Goal: Information Seeking & Learning: Find specific fact

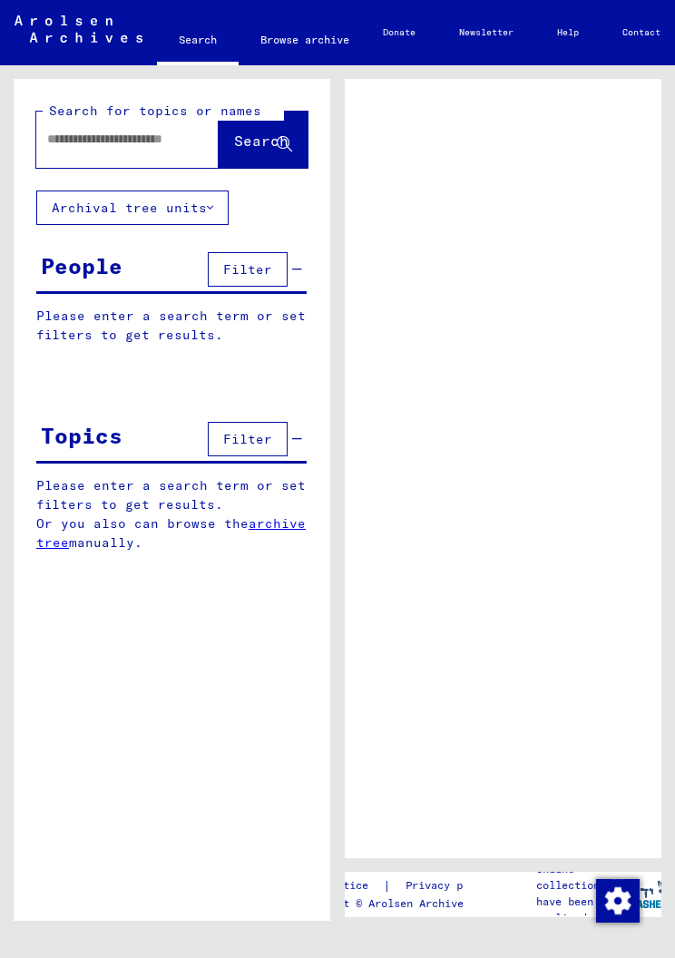
click at [96, 139] on input "text" at bounding box center [111, 139] width 128 height 19
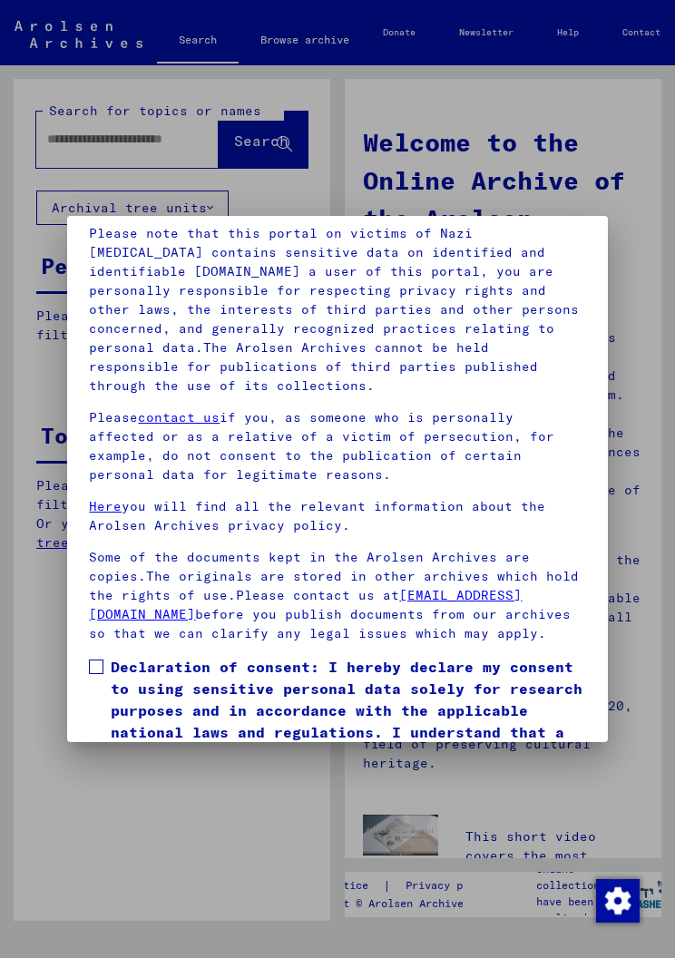
scroll to position [136, 0]
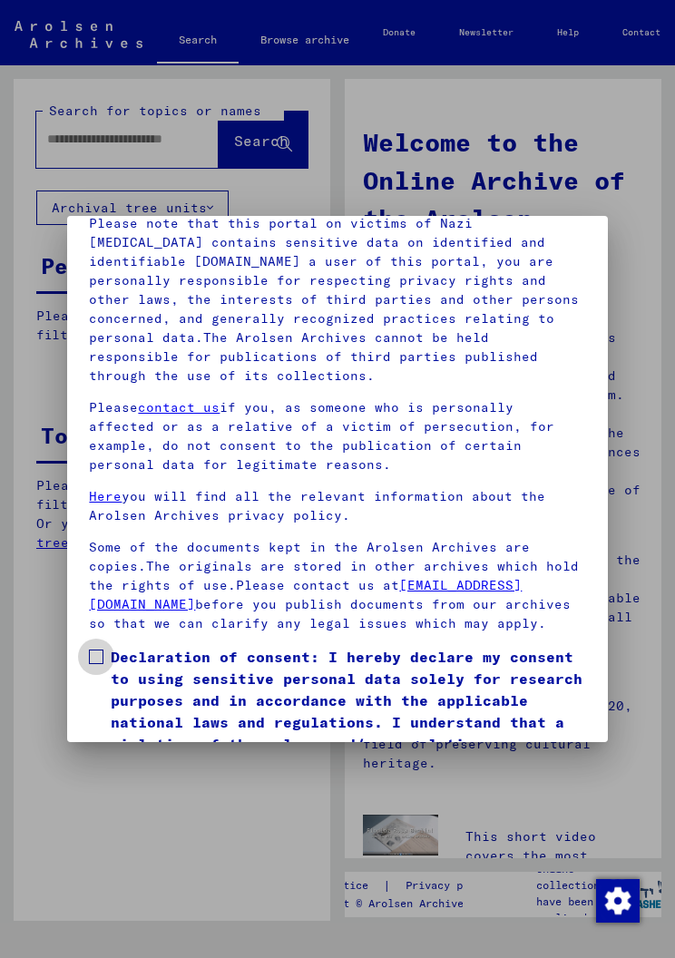
click at [91, 658] on span at bounding box center [96, 656] width 15 height 15
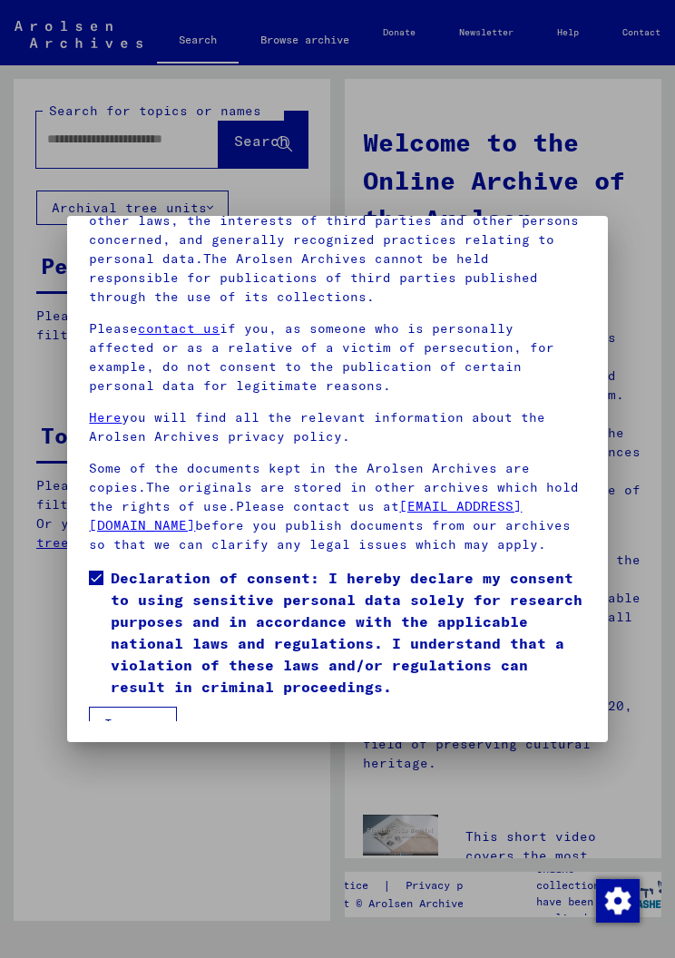
scroll to position [239, 0]
click at [127, 707] on button "I agree" at bounding box center [133, 724] width 88 height 34
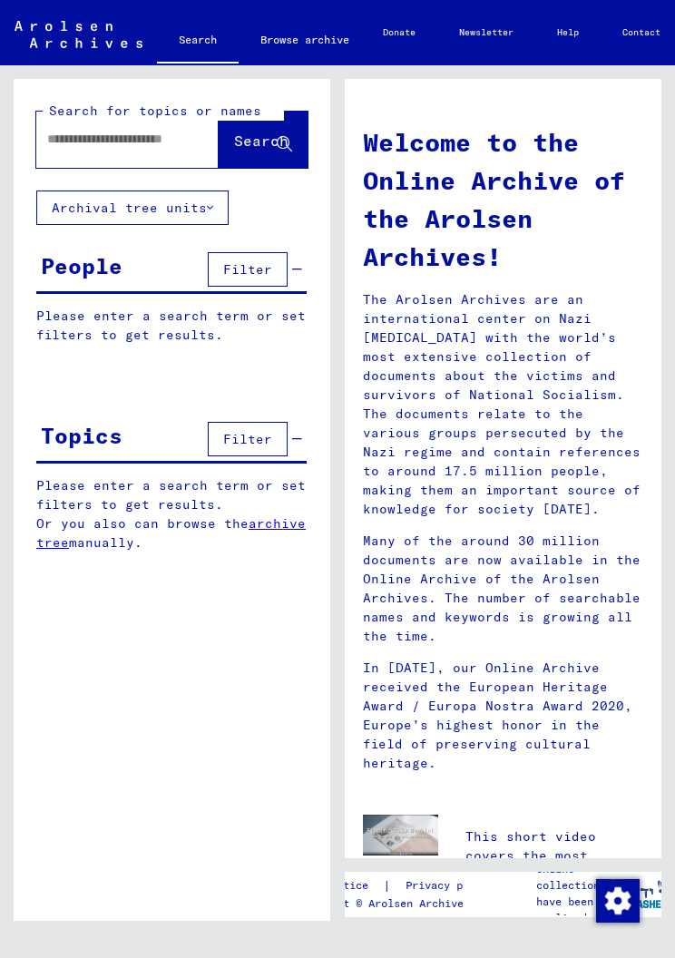
click at [114, 132] on input "text" at bounding box center [110, 139] width 127 height 19
type input "**********"
click at [281, 141] on icon at bounding box center [284, 144] width 15 height 15
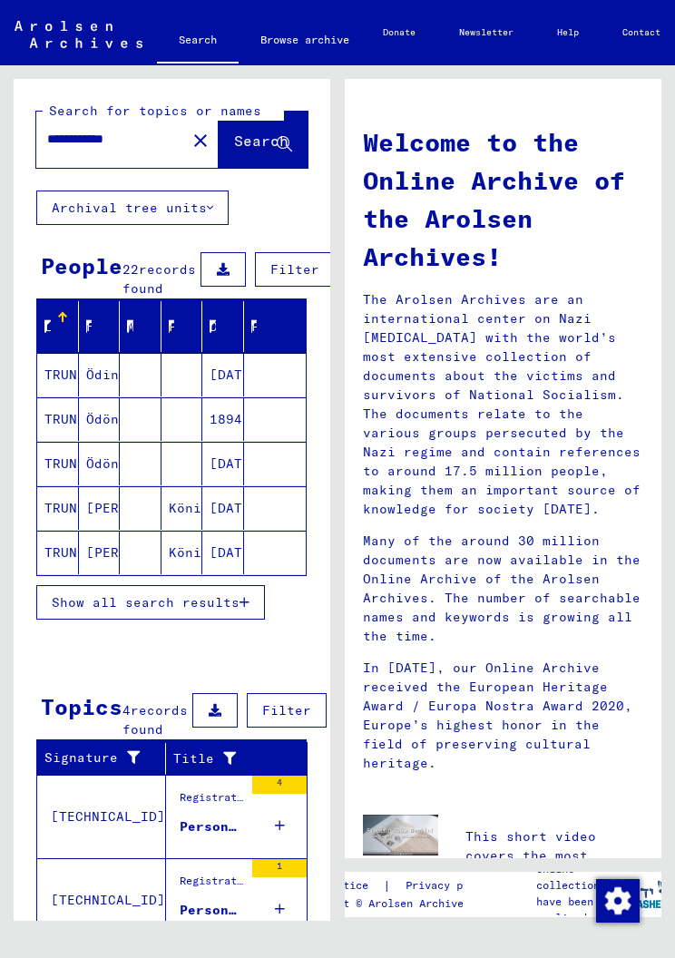
click at [65, 394] on mat-cell "TRUNKWALTER" at bounding box center [58, 375] width 42 height 44
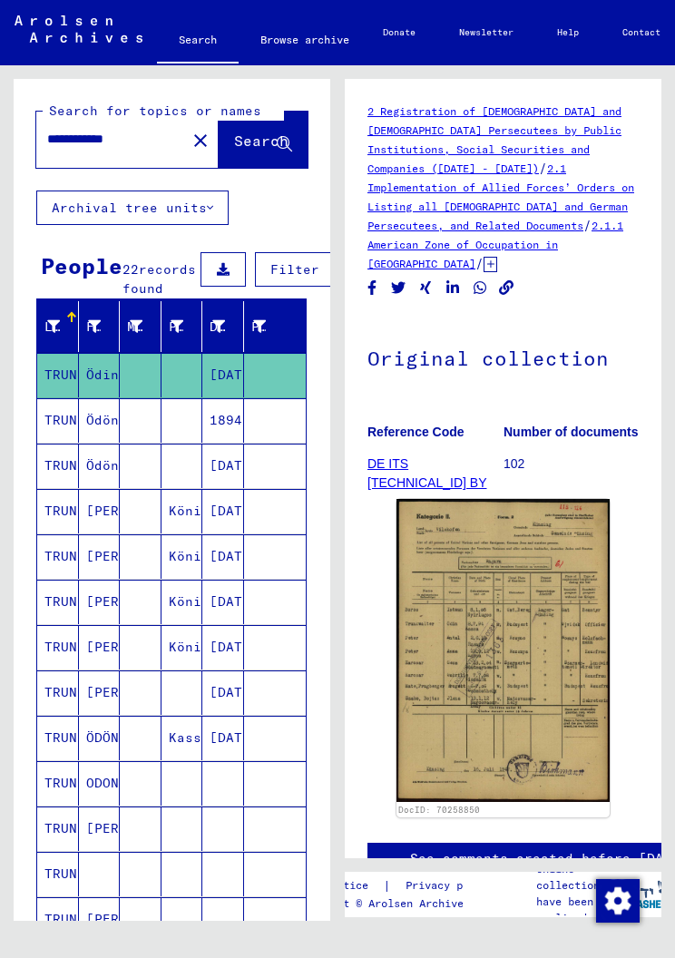
click at [45, 488] on mat-cell "TRUNKWALTER" at bounding box center [58, 466] width 42 height 44
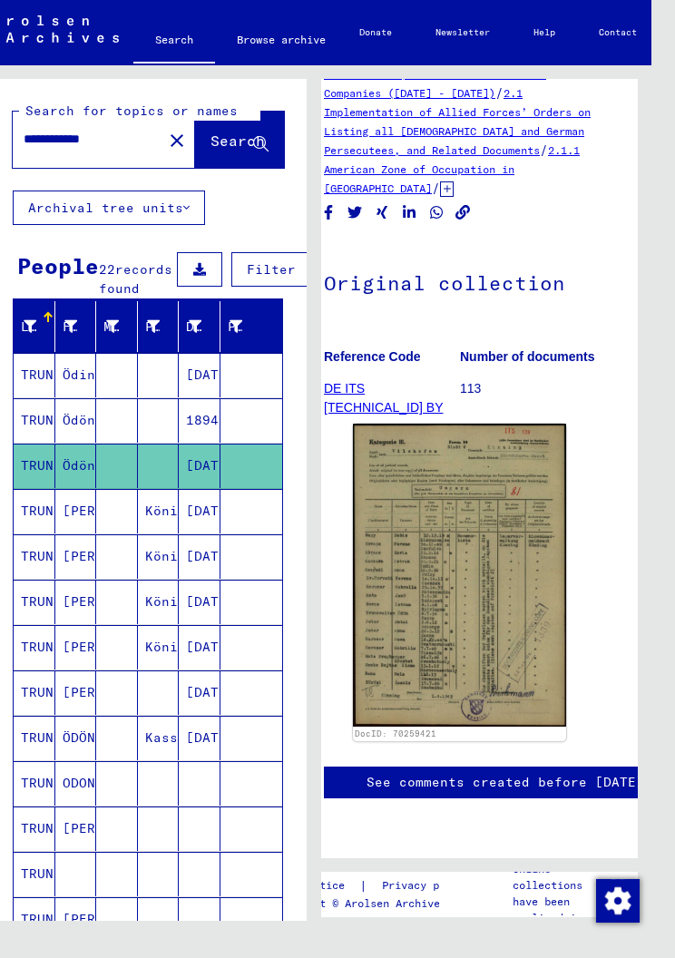
scroll to position [115, 24]
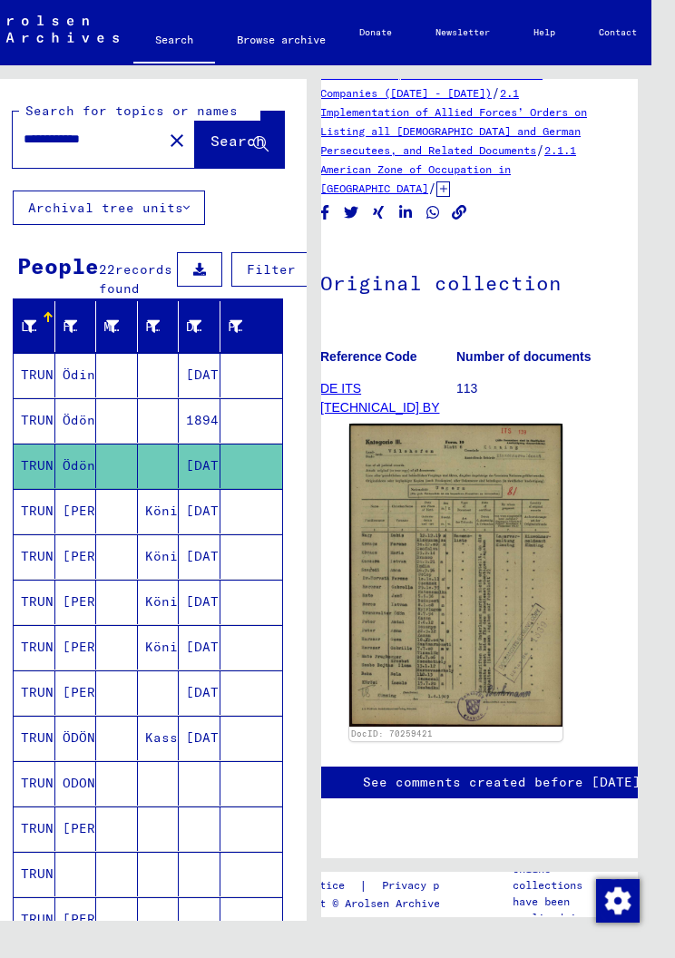
click at [395, 470] on img at bounding box center [455, 575] width 213 height 303
click at [502, 561] on img at bounding box center [455, 575] width 213 height 303
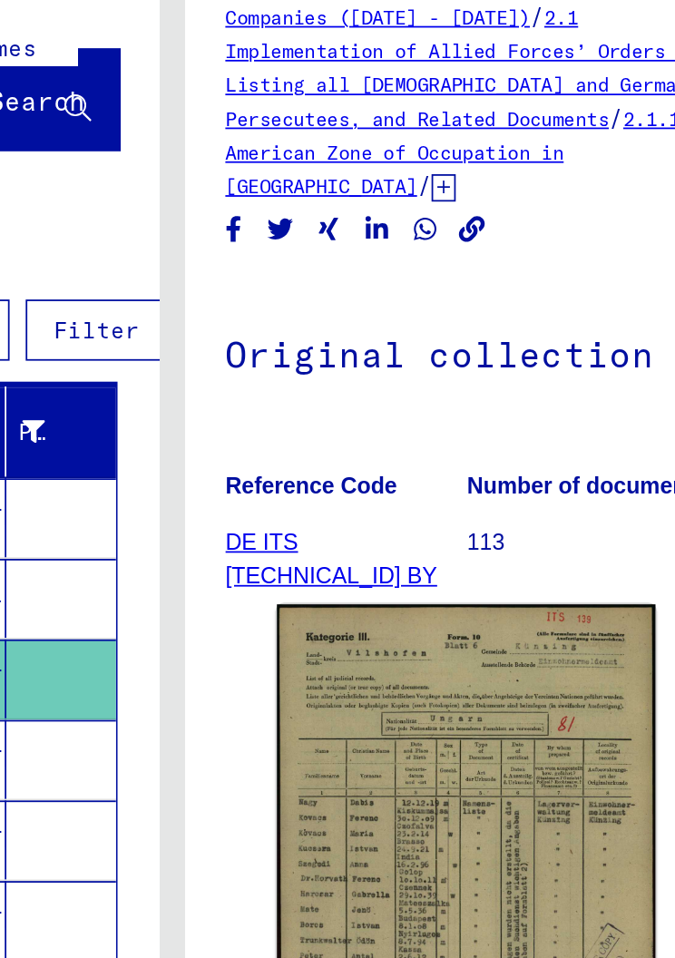
scroll to position [343, 0]
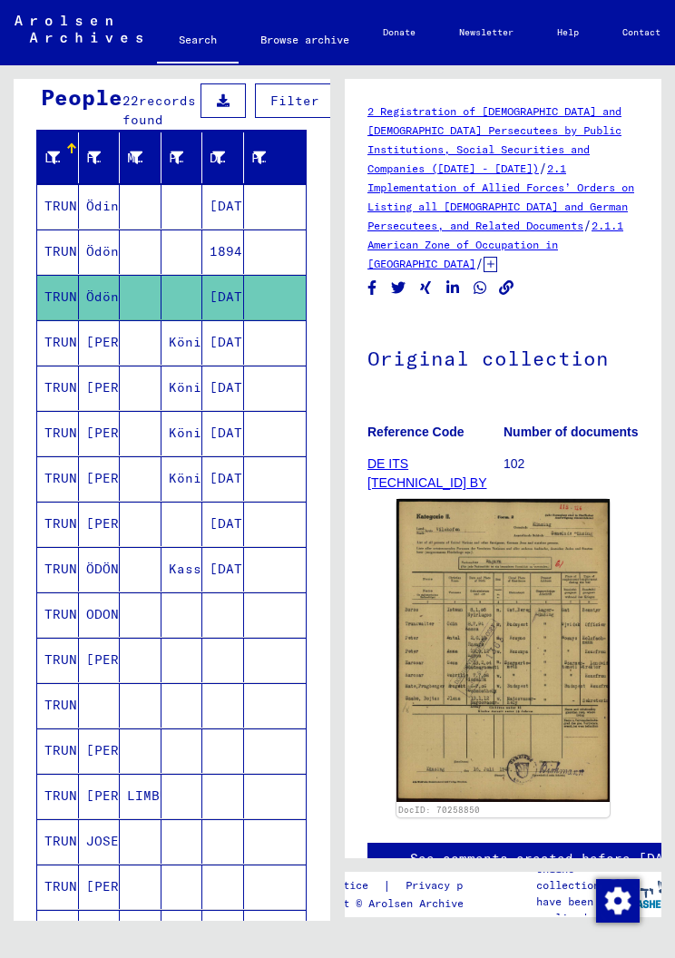
scroll to position [171, 0]
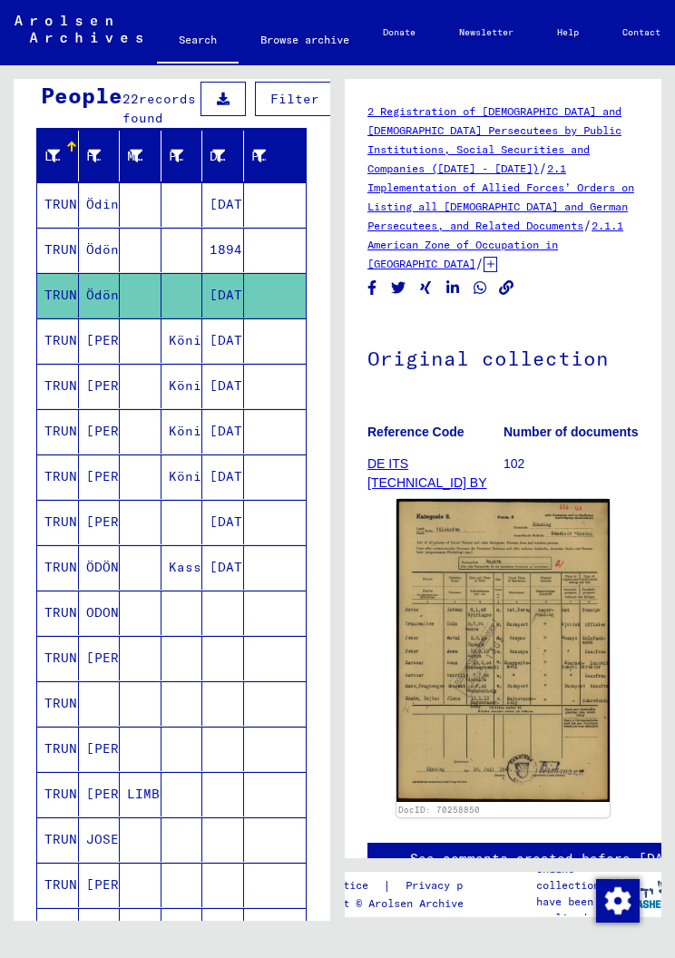
click at [45, 359] on mat-cell "TRUNKWALTER" at bounding box center [58, 340] width 42 height 44
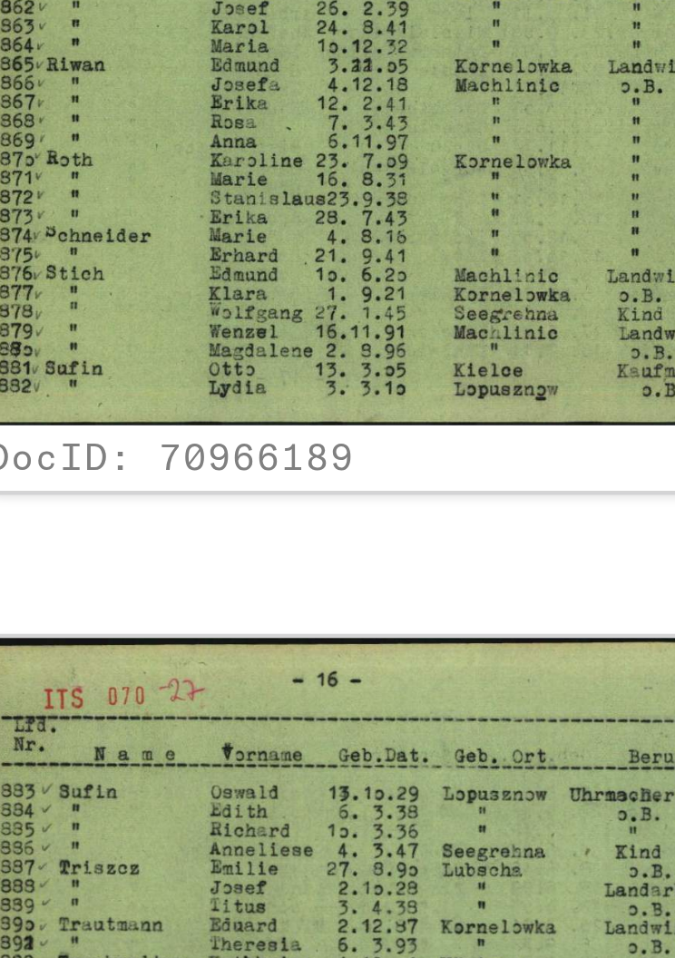
scroll to position [893, 10]
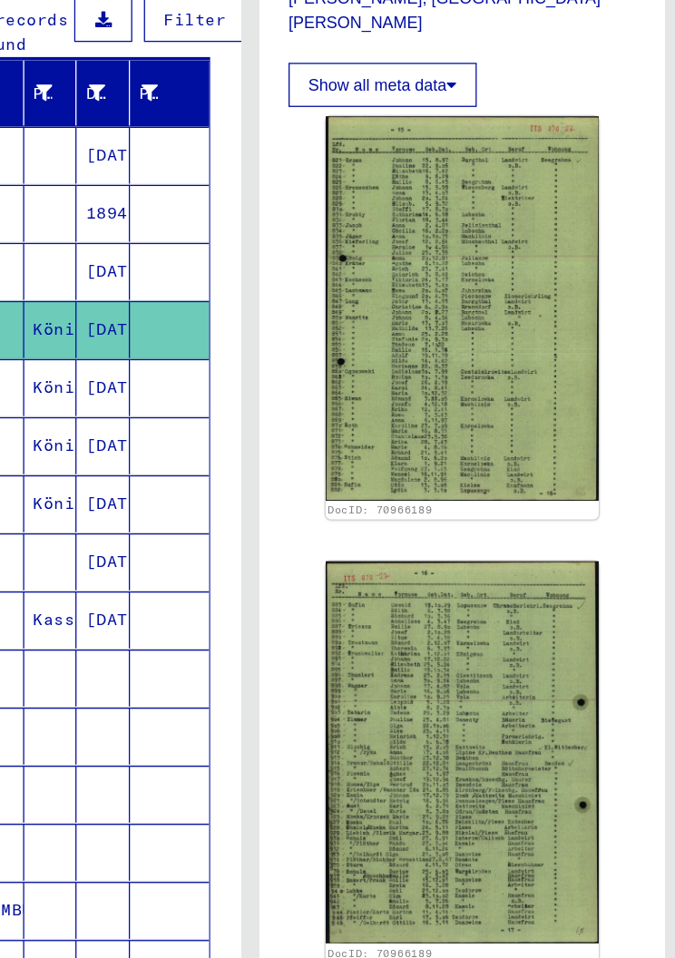
click at [202, 273] on mat-cell "[DATE]" at bounding box center [223, 295] width 42 height 44
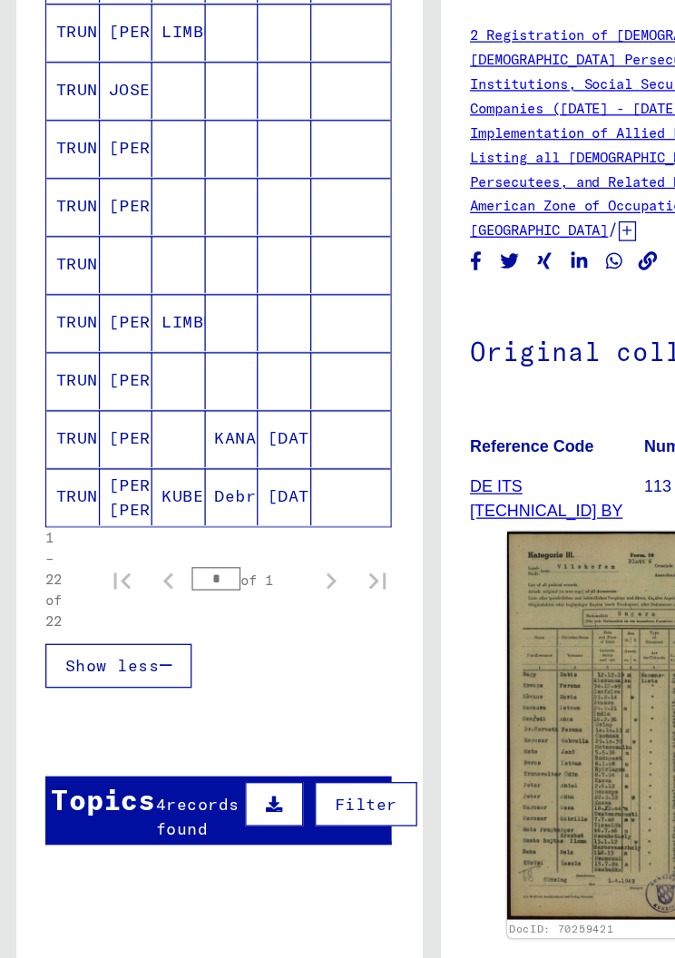
click at [43, 404] on mat-cell "TRUNKWALTER" at bounding box center [58, 426] width 42 height 44
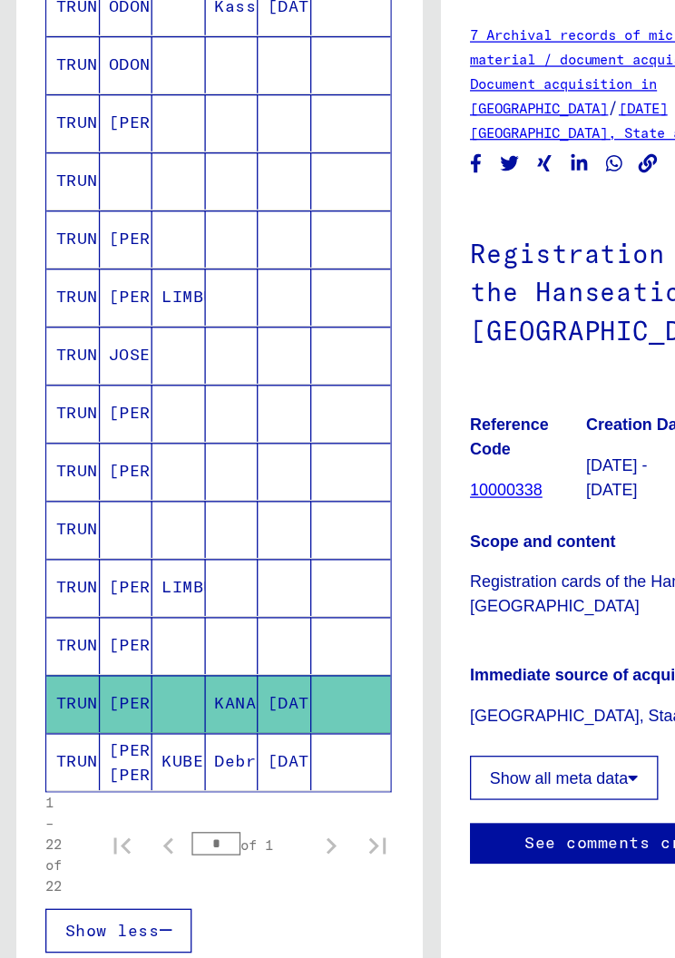
click at [49, 248] on mat-cell "TRUNKWALTER" at bounding box center [58, 270] width 42 height 44
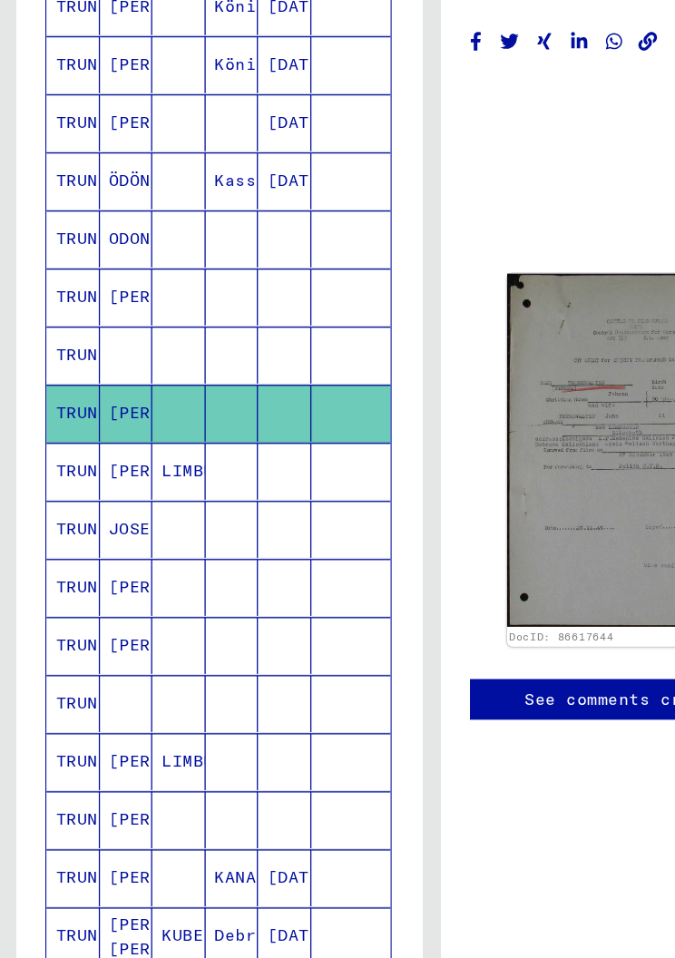
click at [45, 293] on mat-cell "TRUNKWALTER" at bounding box center [58, 315] width 42 height 44
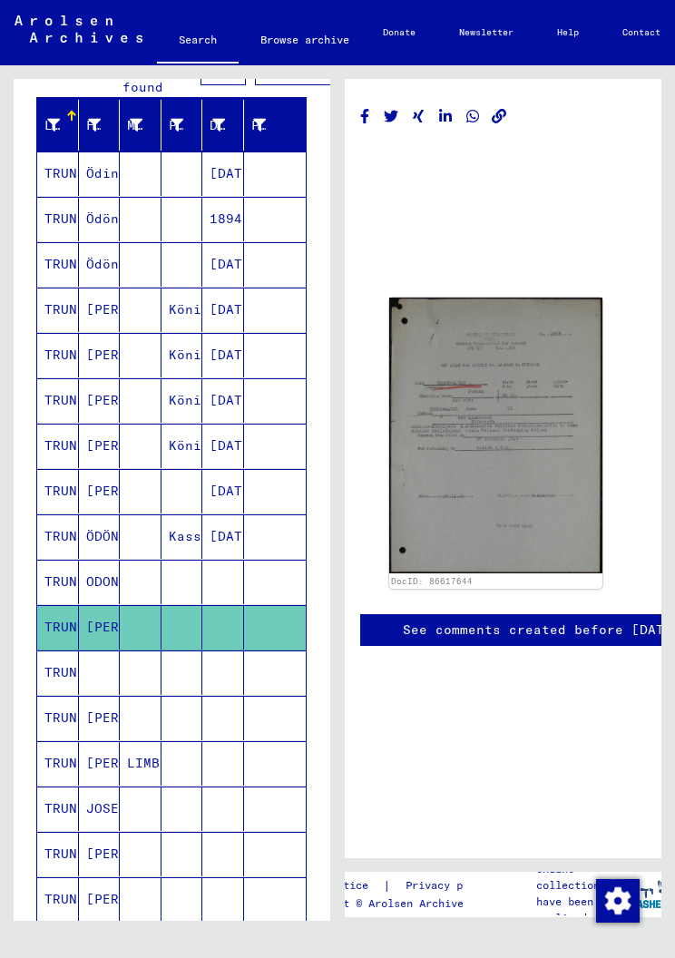
scroll to position [200, 0]
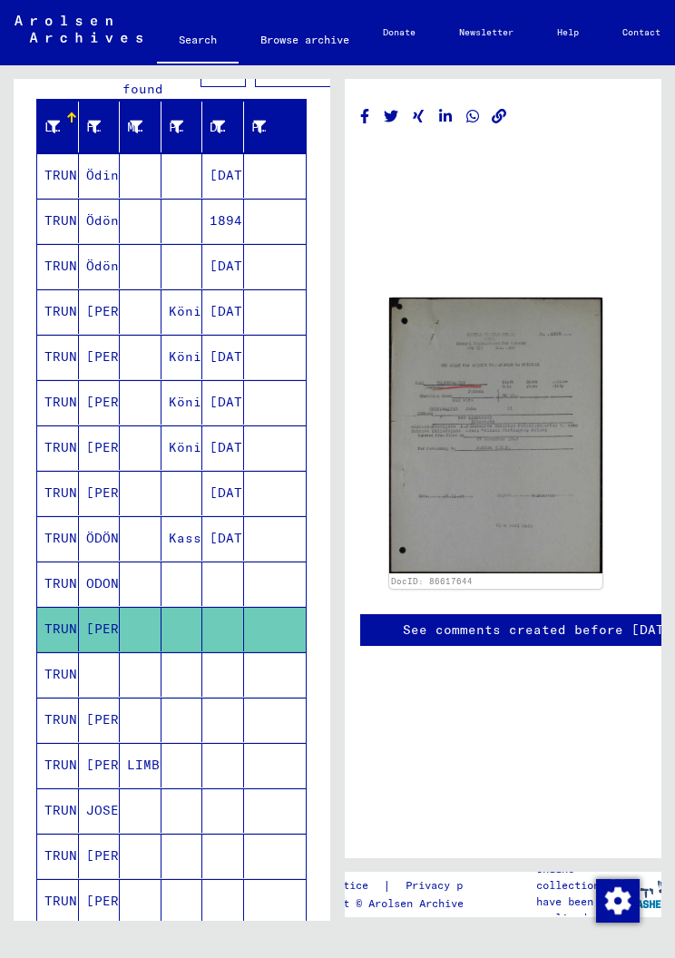
click at [59, 453] on mat-cell "TRUNKWALTER" at bounding box center [58, 447] width 42 height 44
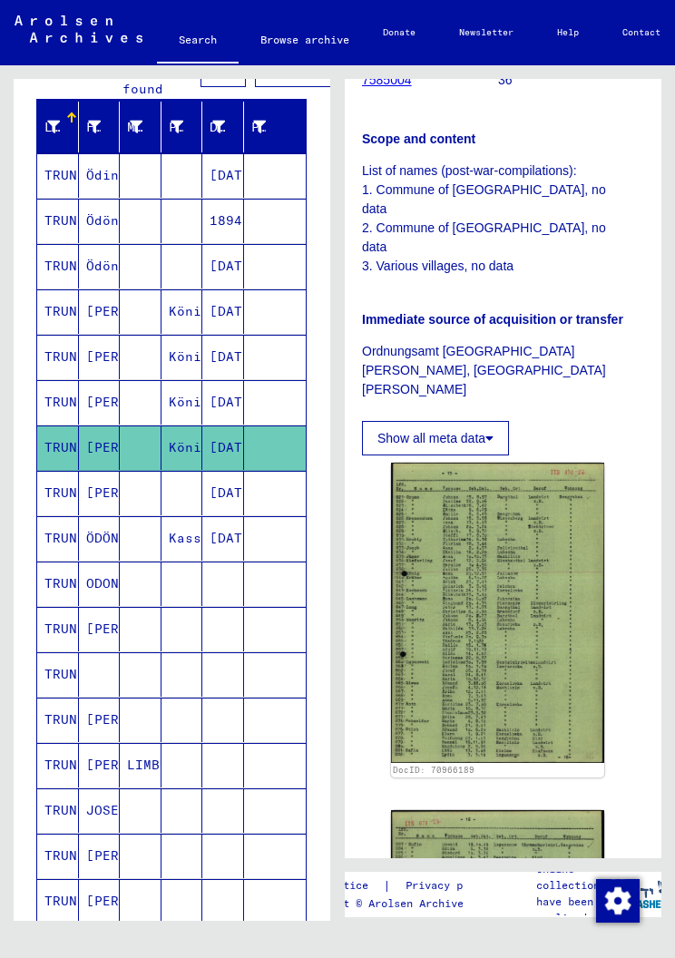
scroll to position [591, 5]
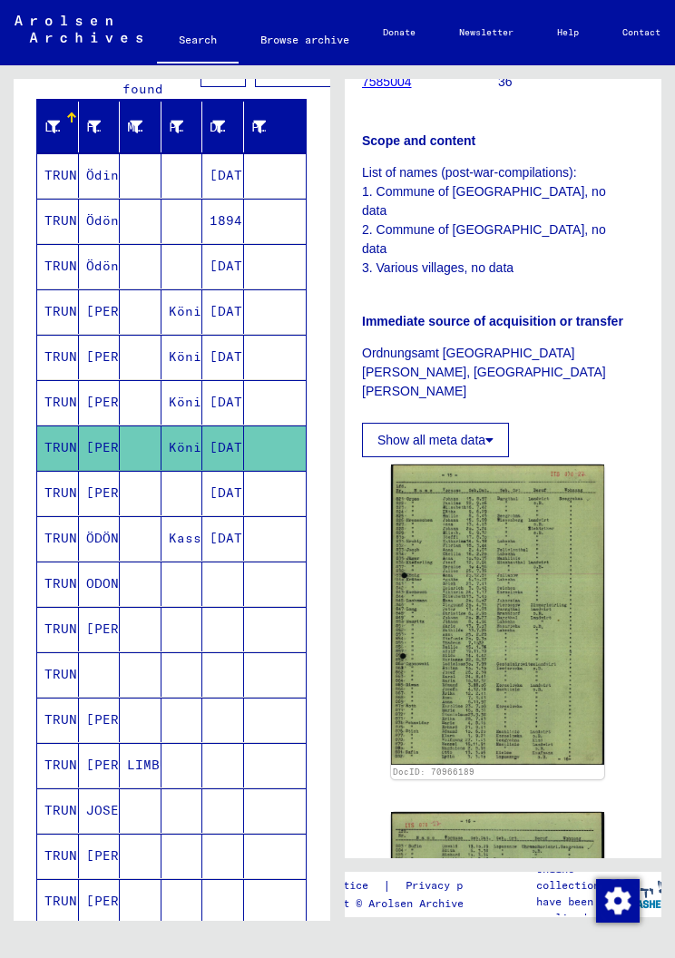
click at [512, 557] on img at bounding box center [497, 613] width 213 height 299
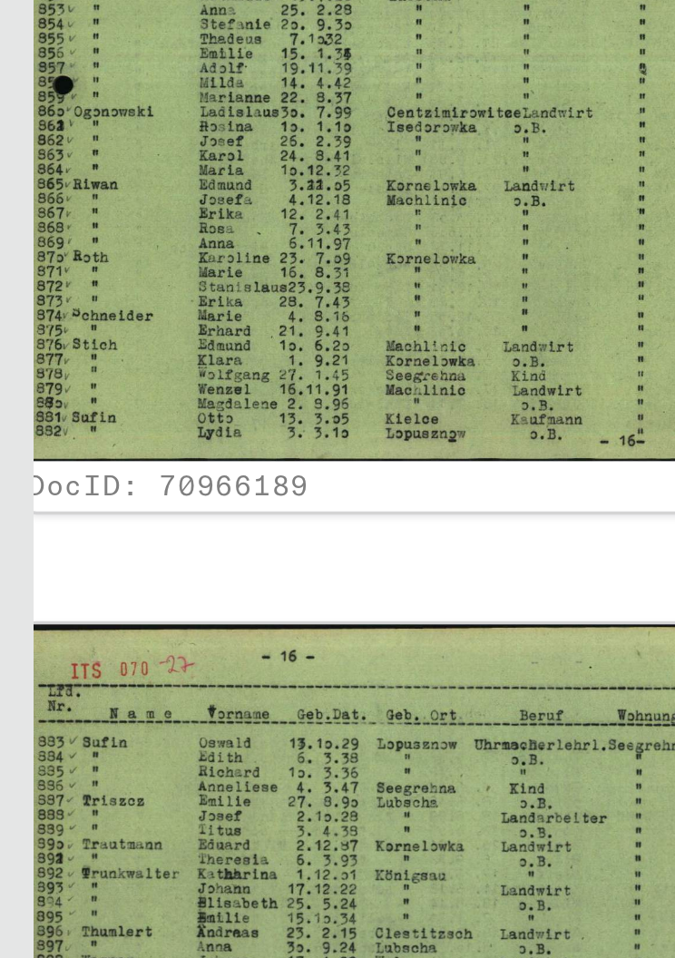
scroll to position [882, 55]
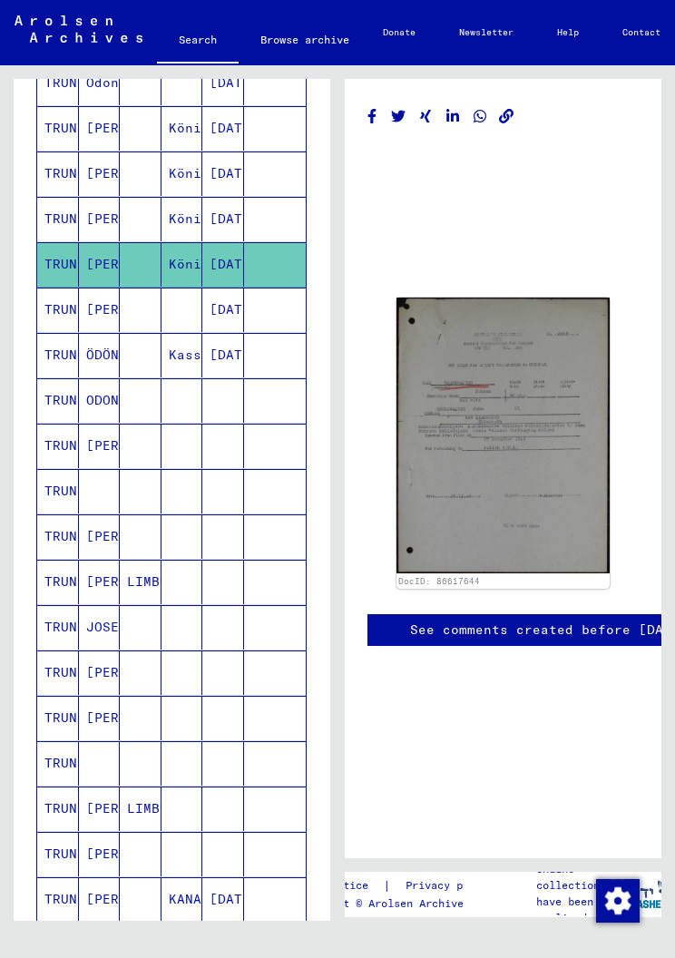
scroll to position [393, 0]
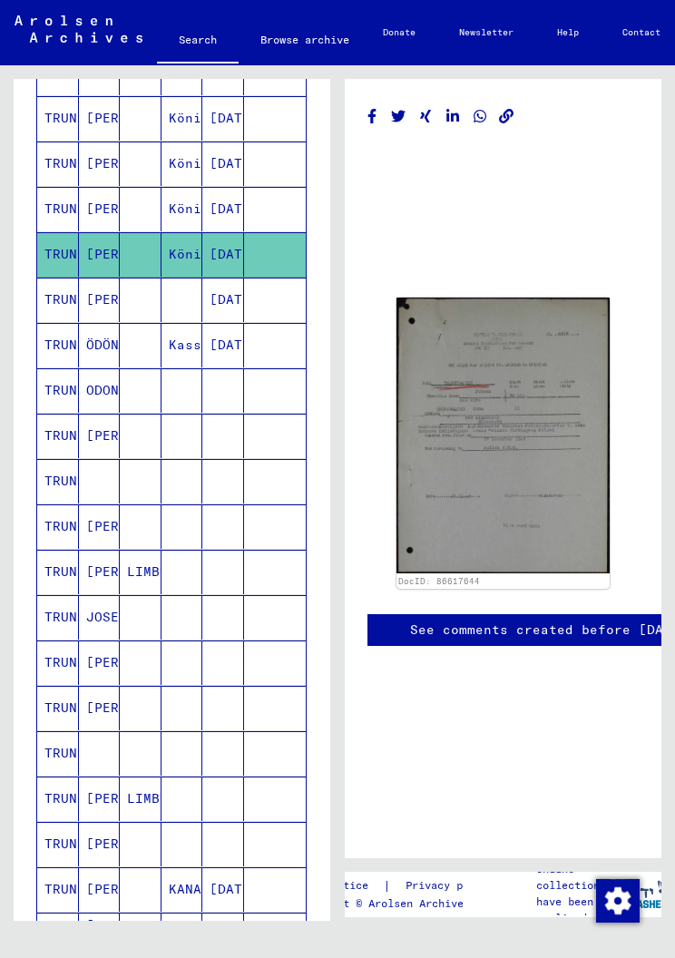
click at [37, 367] on mat-cell "TRUNKWALTER" at bounding box center [58, 345] width 42 height 44
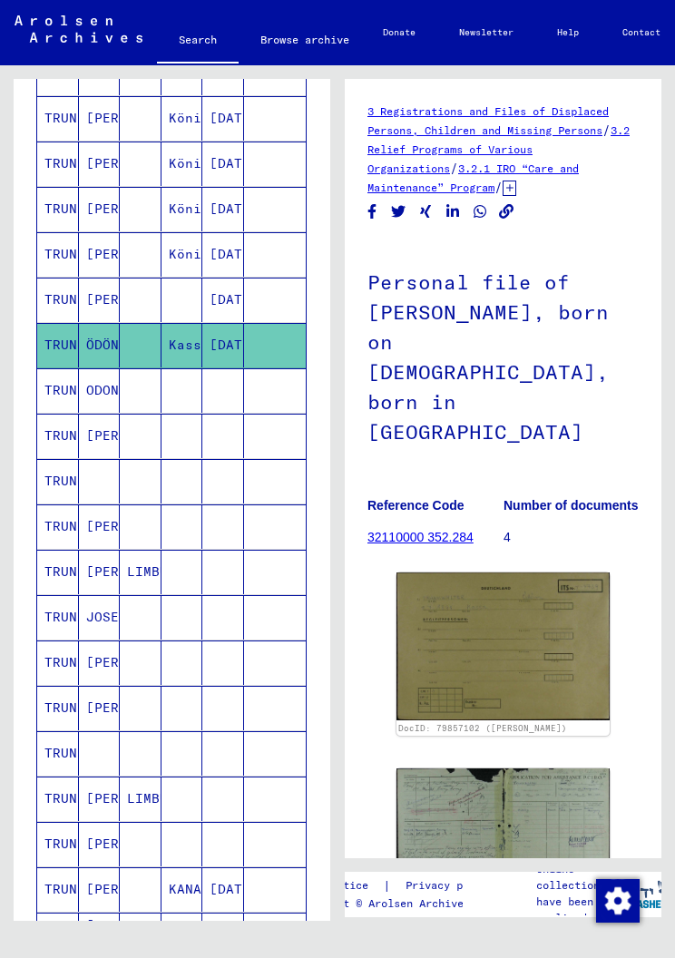
click at [563, 609] on img at bounding box center [502, 646] width 213 height 148
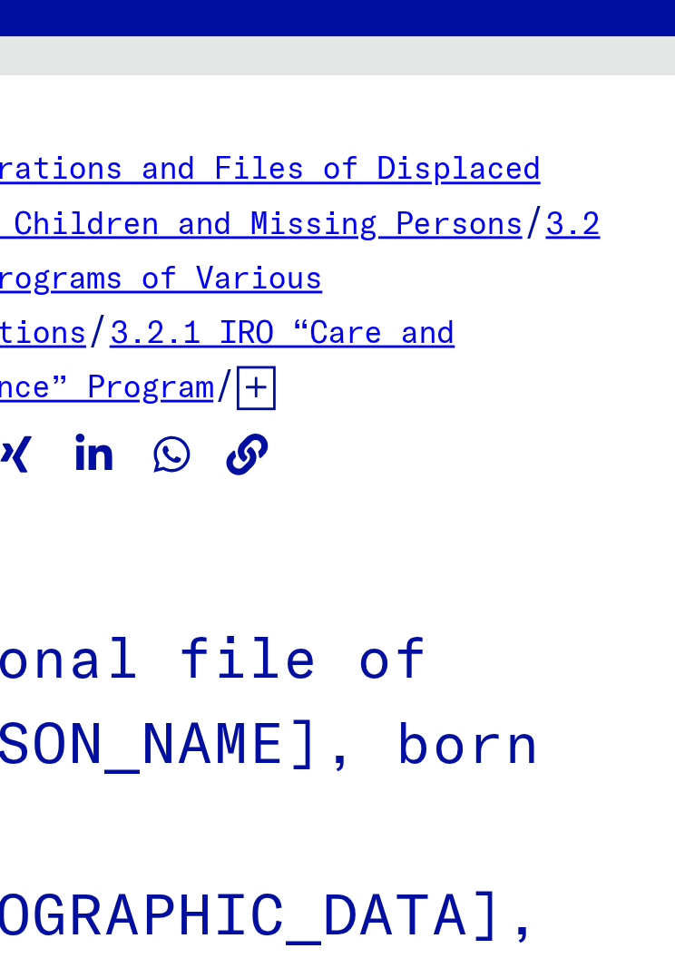
scroll to position [0, 69]
